Goal: Navigation & Orientation: Find specific page/section

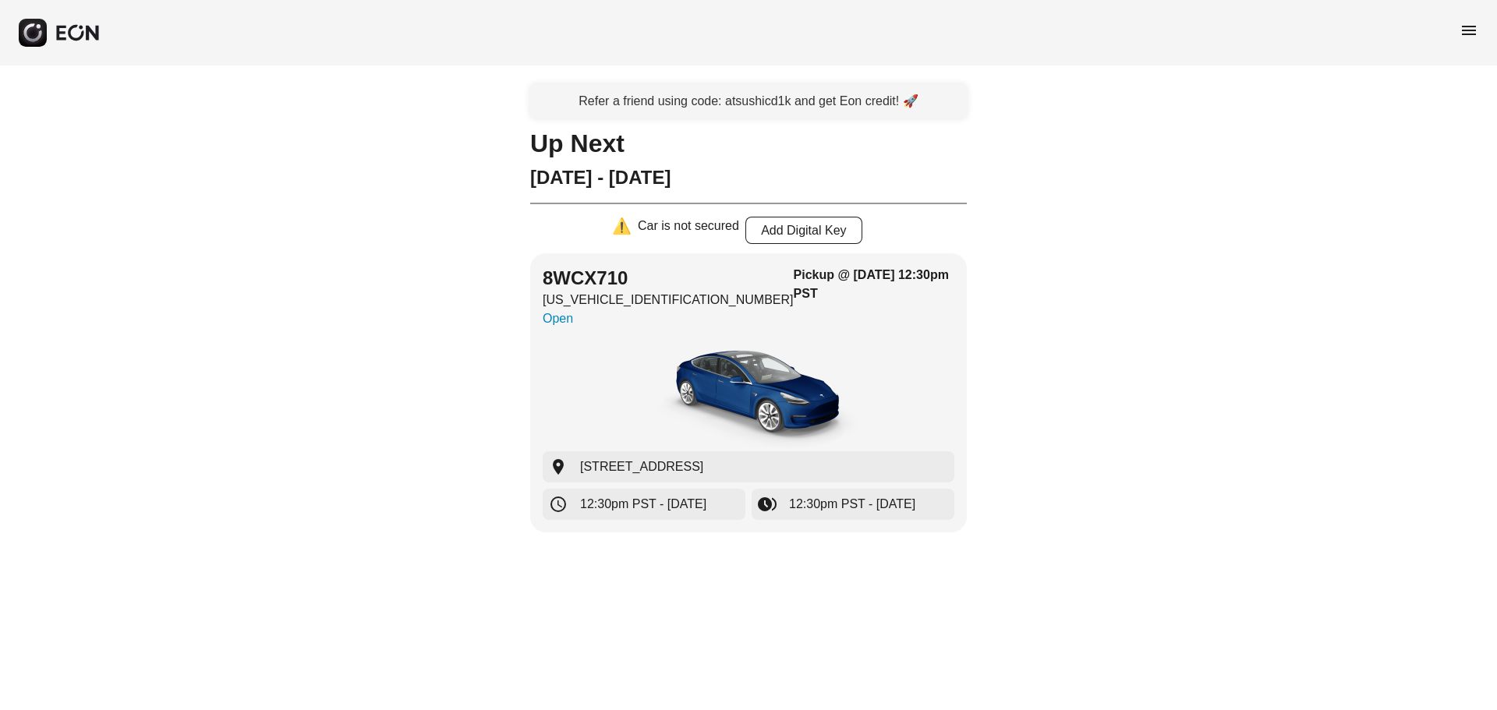
click at [1467, 27] on span "menu" at bounding box center [1468, 30] width 19 height 19
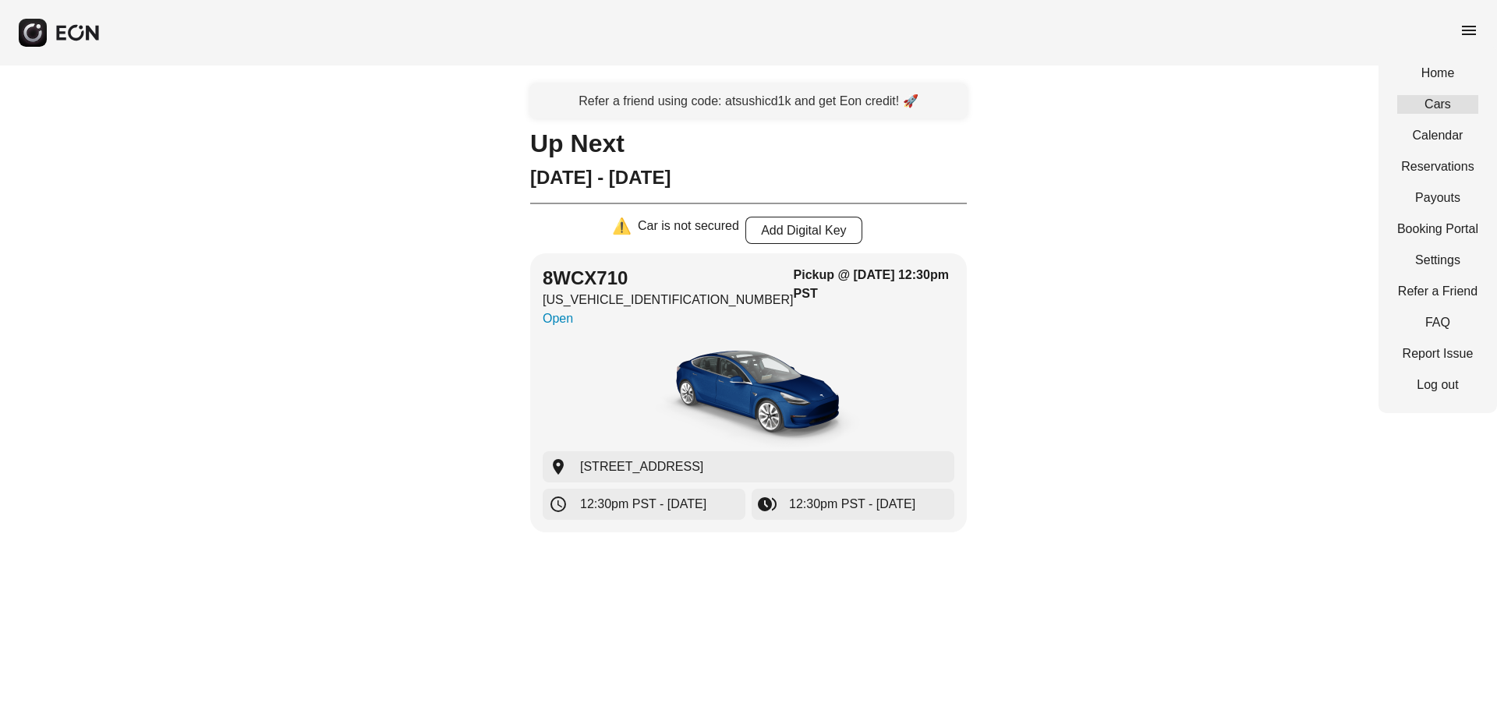
click at [1453, 98] on link "Cars" at bounding box center [1437, 104] width 81 height 19
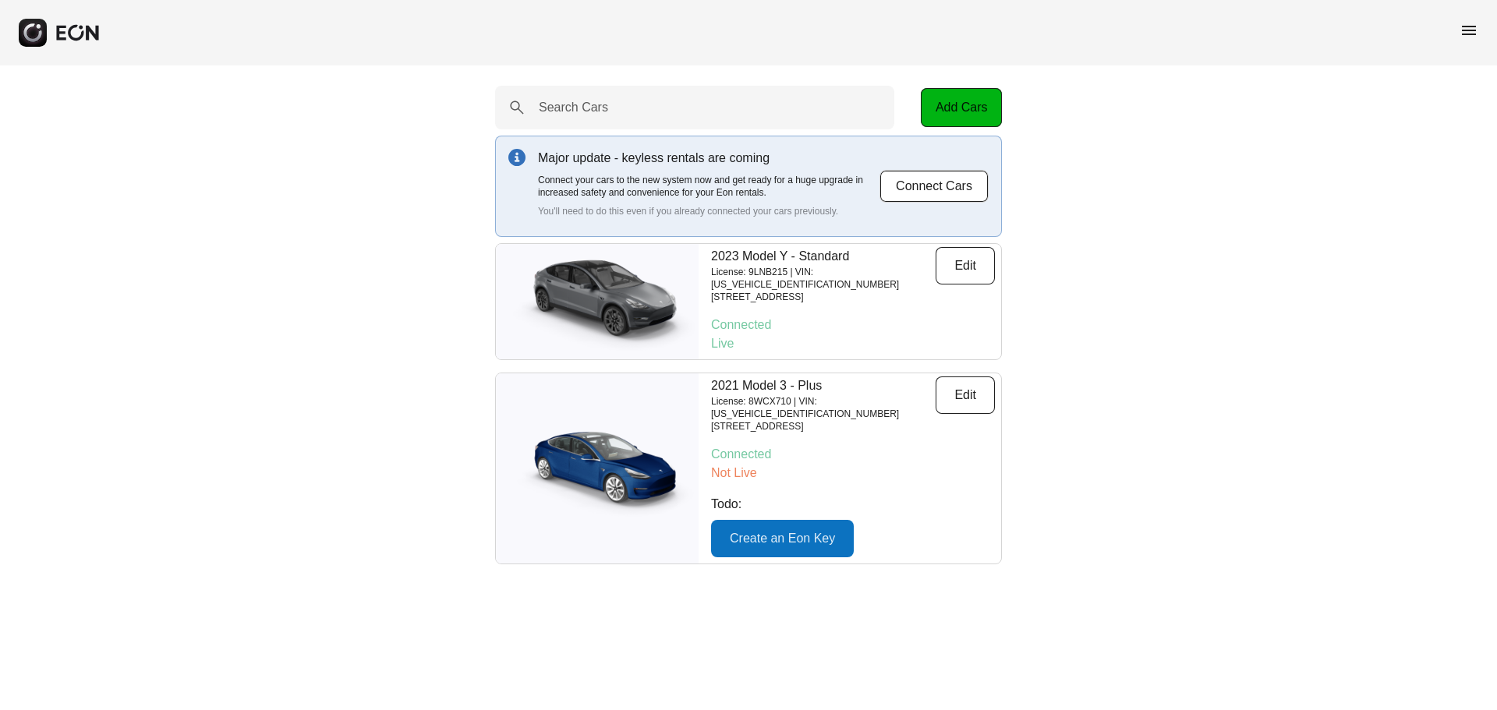
click at [1200, 372] on div "Search Cars Add Cars Major update - keyless rentals are coming Connect your car…" at bounding box center [748, 324] width 1497 height 519
